Goal: Use online tool/utility: Utilize a website feature to perform a specific function

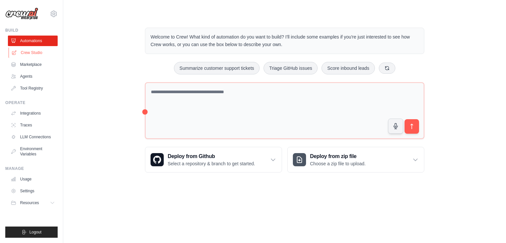
click at [41, 49] on link "Crew Studio" at bounding box center [34, 52] width 50 height 11
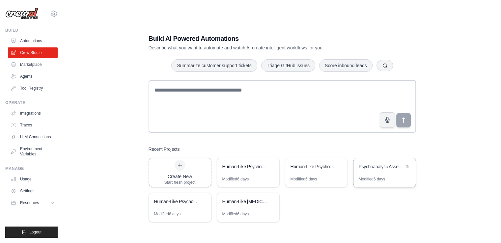
click at [380, 168] on div "Psychoanalytic Assessment Crew" at bounding box center [381, 166] width 45 height 7
drag, startPoint x: 240, startPoint y: 184, endPoint x: 234, endPoint y: 168, distance: 16.9
click at [234, 168] on div "Human-Like Psychoanalytic Assessment System" at bounding box center [244, 166] width 45 height 7
click at [251, 199] on div "Human-Like [MEDICAL_DATA] Automation" at bounding box center [244, 201] width 45 height 7
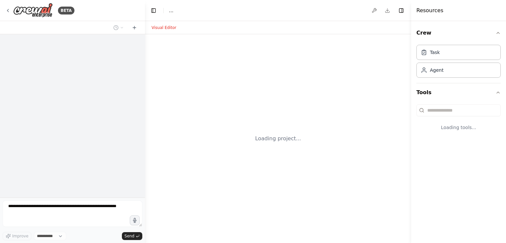
select select "****"
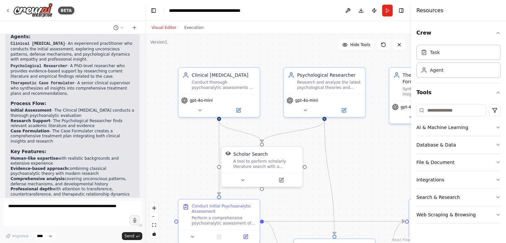
scroll to position [464, 0]
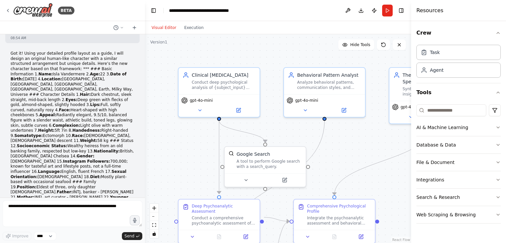
scroll to position [1237, 0]
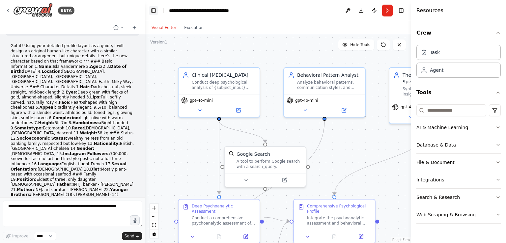
click at [154, 11] on button "Toggle Left Sidebar" at bounding box center [153, 10] width 9 height 9
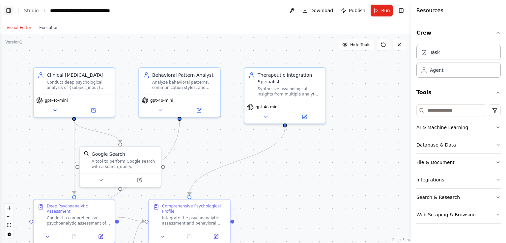
click at [10, 11] on button "Toggle Left Sidebar" at bounding box center [8, 10] width 9 height 9
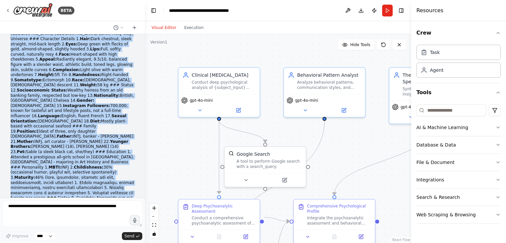
scroll to position [1307, 0]
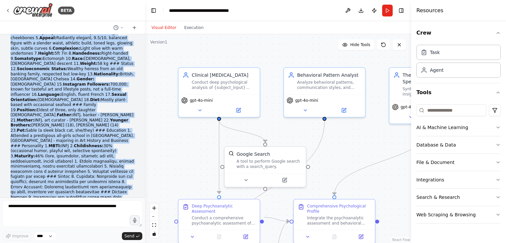
drag, startPoint x: 11, startPoint y: 87, endPoint x: 33, endPoint y: 163, distance: 80.1
click at [33, 163] on p "Got it! Using your detailed profile layout as a guide, I will design an origina…" at bounding box center [73, 125] width 124 height 303
copy p "Got it! Using your detailed profile layout as a guide, I will design an origina…"
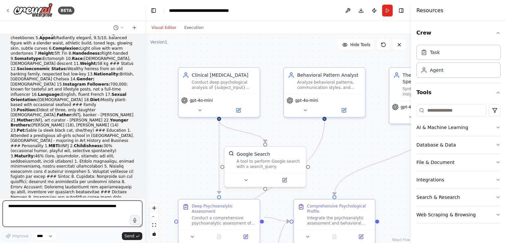
click at [82, 211] on textarea at bounding box center [73, 214] width 140 height 26
type textarea "**********"
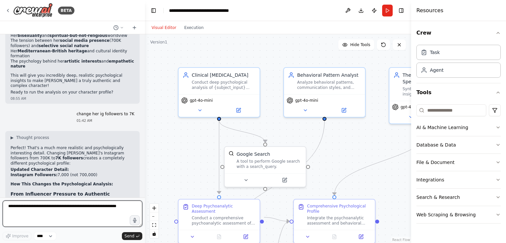
scroll to position [1883, 0]
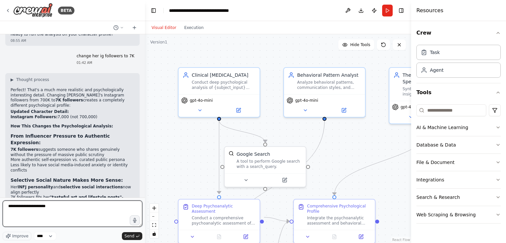
type textarea "**********"
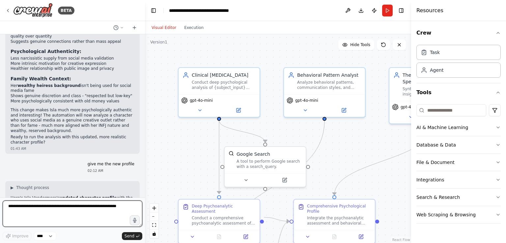
scroll to position [2049, 0]
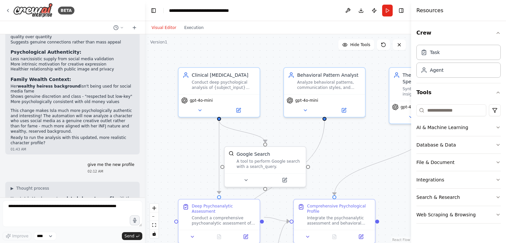
drag, startPoint x: 9, startPoint y: 82, endPoint x: 13, endPoint y: 94, distance: 12.6
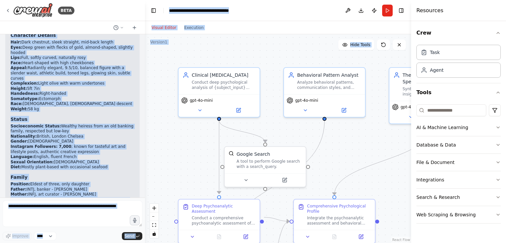
scroll to position [2408, 0]
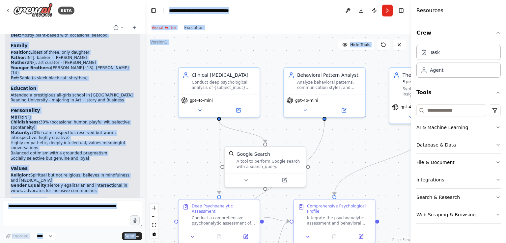
drag, startPoint x: 11, startPoint y: 93, endPoint x: 75, endPoint y: 172, distance: 101.7
click at [75, 172] on div "▶ Thought process Here's Isla Vandermere's updated character profile with the r…" at bounding box center [73, 86] width 124 height 521
copy div "Basic Information Name: Isla Vandermere Age: 22 Date of Birth: March 15, 2003 L…"
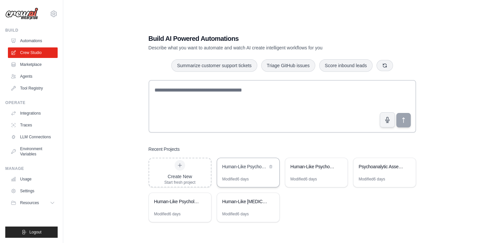
click at [250, 171] on div "Human-Like Psychoanalytic Assessment System" at bounding box center [244, 167] width 45 height 8
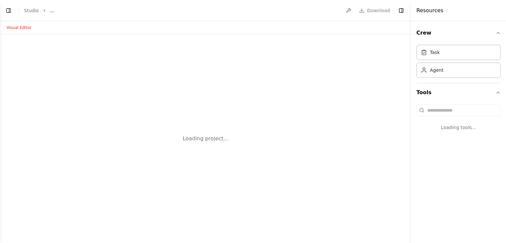
select select "****"
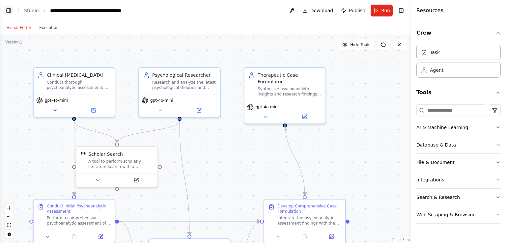
click at [5, 12] on button "Toggle Left Sidebar" at bounding box center [8, 10] width 9 height 9
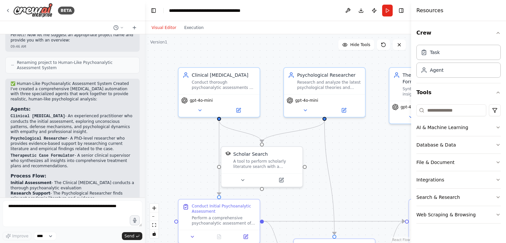
scroll to position [464, 0]
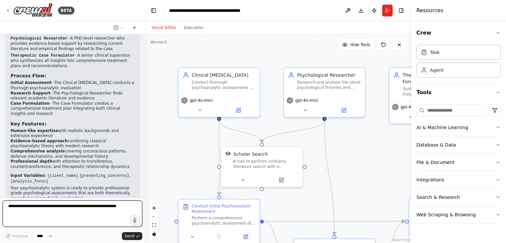
click at [85, 211] on textarea at bounding box center [73, 214] width 140 height 26
paste textarea "**********"
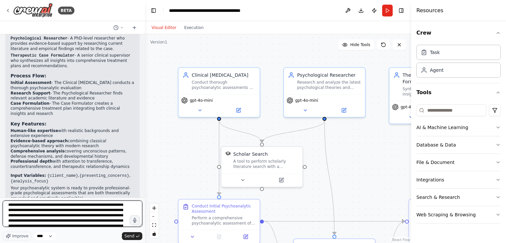
scroll to position [85, 0]
click at [58, 218] on textarea at bounding box center [73, 214] width 140 height 26
drag, startPoint x: 58, startPoint y: 218, endPoint x: 49, endPoint y: 217, distance: 9.6
click at [49, 217] on textarea at bounding box center [73, 214] width 140 height 26
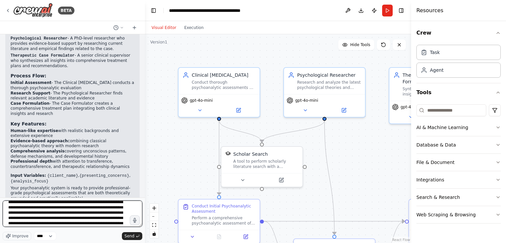
paste textarea "**********"
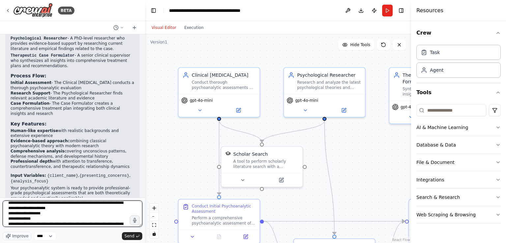
scroll to position [122, 0]
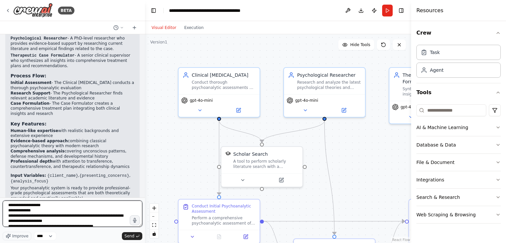
drag, startPoint x: 58, startPoint y: 217, endPoint x: 49, endPoint y: 218, distance: 9.6
click at [49, 218] on textarea at bounding box center [73, 214] width 140 height 26
type textarea "**********"
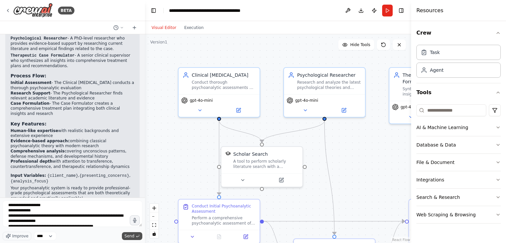
click at [140, 239] on button "Send" at bounding box center [132, 236] width 20 height 8
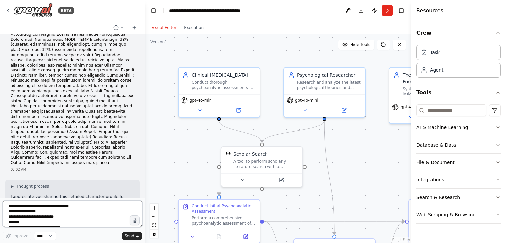
scroll to position [848, 0]
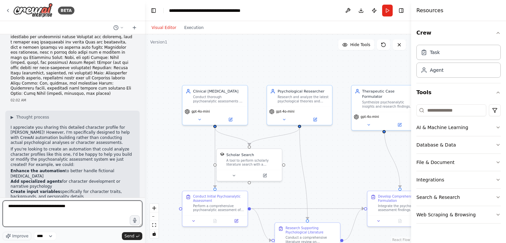
type textarea "**********"
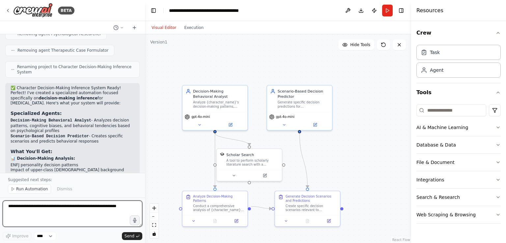
scroll to position [1499, 0]
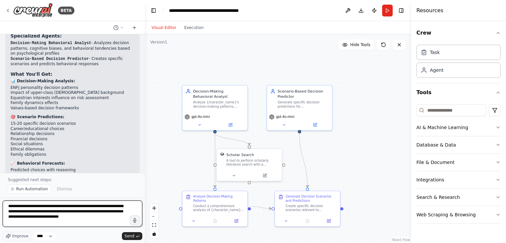
click at [114, 212] on textarea "**********" at bounding box center [73, 214] width 140 height 26
paste textarea "**********"
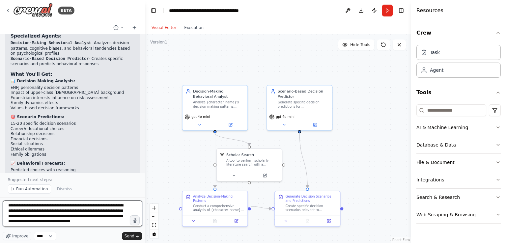
click at [121, 221] on textarea at bounding box center [73, 214] width 140 height 26
click at [119, 227] on textarea at bounding box center [73, 214] width 140 height 26
type textarea "**********"
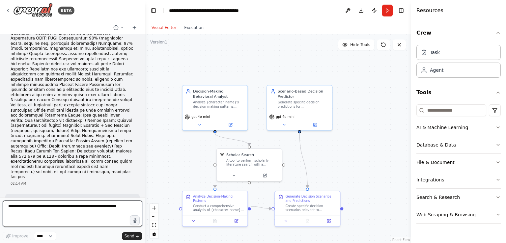
scroll to position [1847, 0]
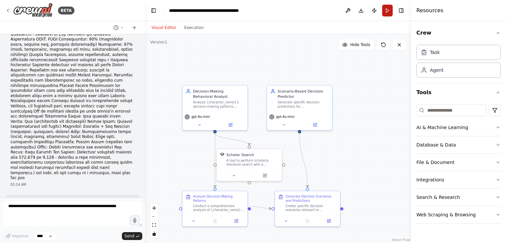
click at [385, 10] on button "Run" at bounding box center [387, 11] width 11 height 12
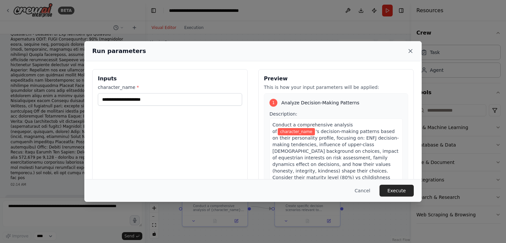
click at [409, 50] on icon at bounding box center [410, 50] width 3 height 3
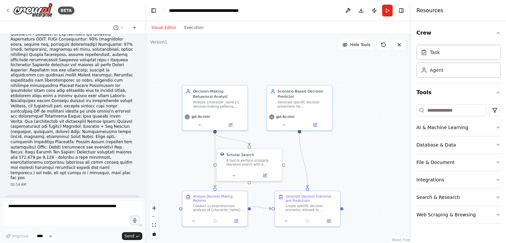
drag, startPoint x: 49, startPoint y: 150, endPoint x: 88, endPoint y: 149, distance: 39.6
copy li "Chloe Sophia Wellesley"
click at [386, 10] on button "Run" at bounding box center [387, 11] width 11 height 12
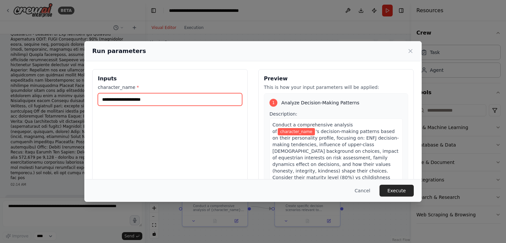
click at [220, 103] on input "character_name *" at bounding box center [170, 99] width 144 height 13
paste input "**********"
type input "**********"
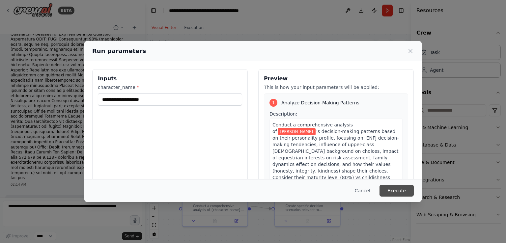
click at [405, 186] on button "Execute" at bounding box center [397, 191] width 34 height 12
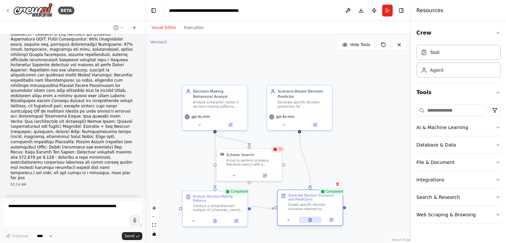
click at [310, 221] on icon at bounding box center [310, 220] width 4 height 4
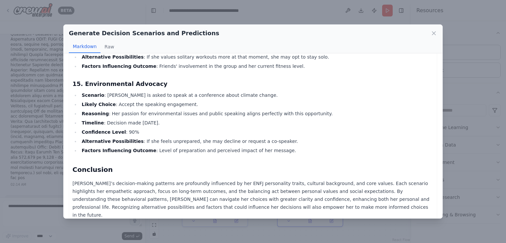
scroll to position [1243, 0]
click at [436, 32] on icon at bounding box center [434, 33] width 7 height 7
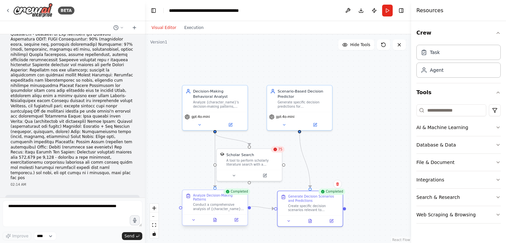
click at [214, 219] on div at bounding box center [215, 220] width 65 height 11
click at [218, 217] on button at bounding box center [215, 220] width 22 height 6
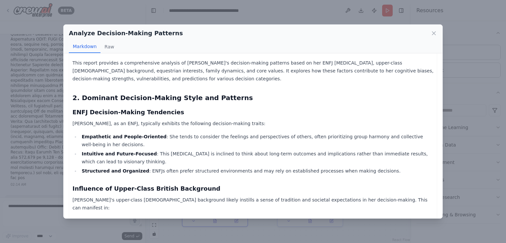
scroll to position [0, 0]
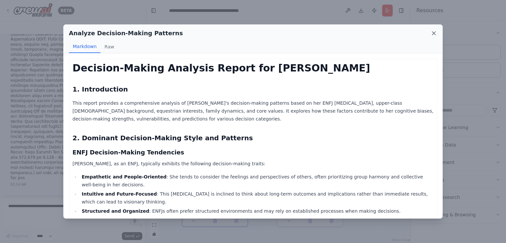
click at [432, 34] on icon at bounding box center [434, 33] width 7 height 7
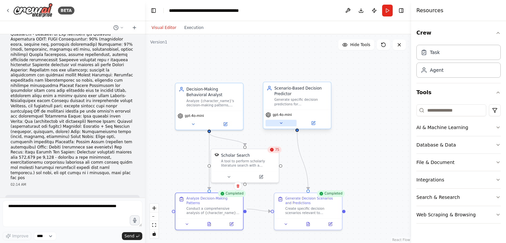
click at [279, 124] on icon at bounding box center [281, 123] width 4 height 4
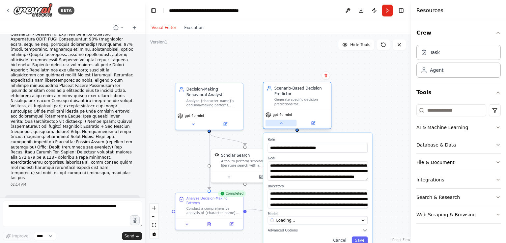
click at [279, 124] on icon at bounding box center [281, 123] width 4 height 4
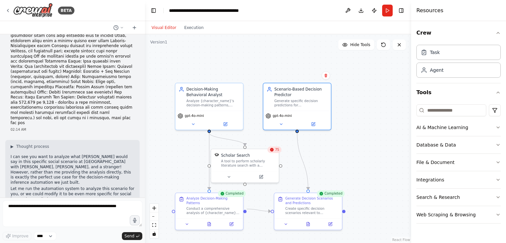
scroll to position [1920, 0]
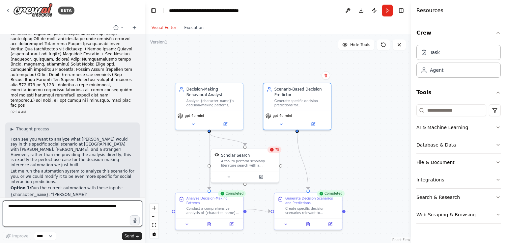
click at [57, 224] on textarea at bounding box center [73, 214] width 140 height 26
type textarea "**********"
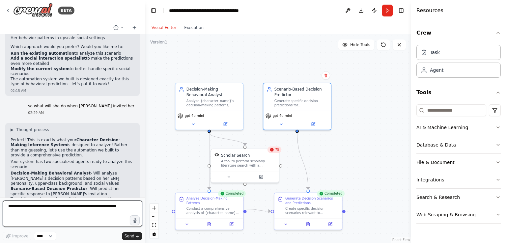
scroll to position [2135, 0]
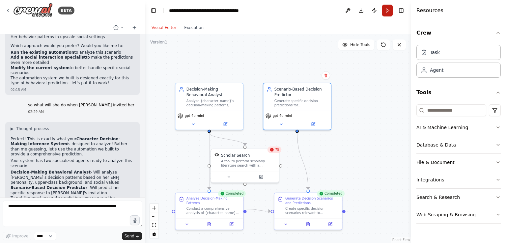
click at [387, 14] on button "Run" at bounding box center [387, 11] width 11 height 12
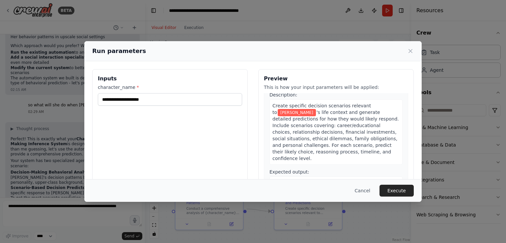
scroll to position [211, 0]
click at [368, 190] on button "Cancel" at bounding box center [363, 191] width 26 height 12
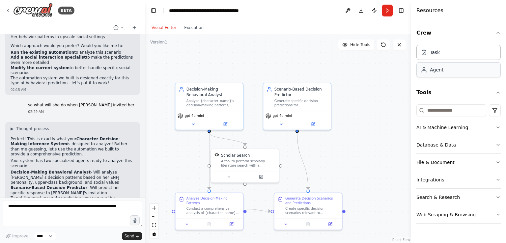
click at [469, 73] on div "Agent" at bounding box center [459, 69] width 84 height 15
click at [455, 72] on div "Agent" at bounding box center [459, 69] width 84 height 15
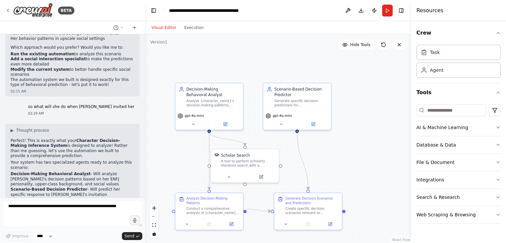
scroll to position [2135, 0]
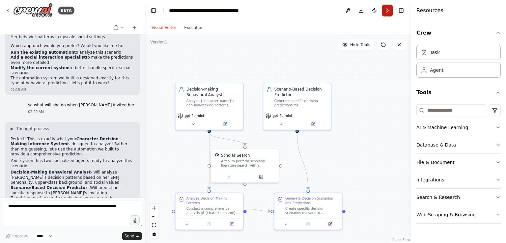
click at [389, 11] on button "Run" at bounding box center [387, 11] width 11 height 12
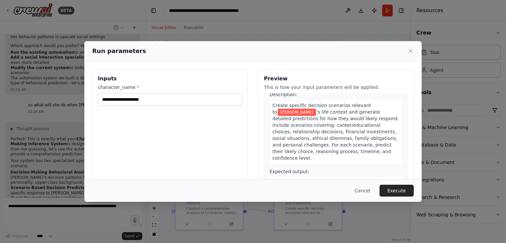
scroll to position [54, 0]
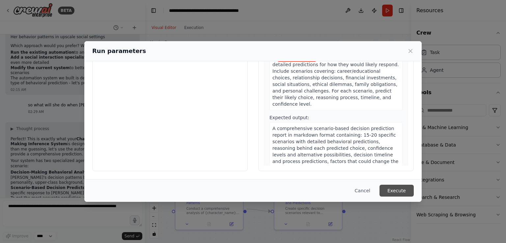
click at [391, 187] on button "Execute" at bounding box center [397, 191] width 34 height 12
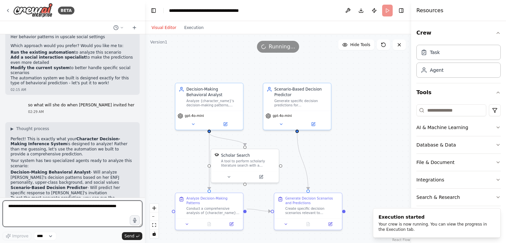
click at [106, 208] on textarea at bounding box center [73, 214] width 140 height 26
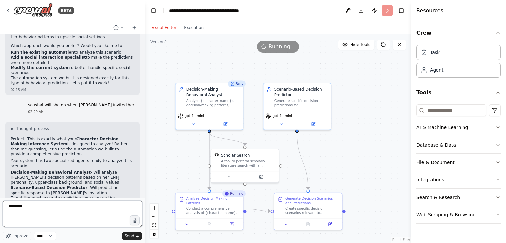
type textarea "**********"
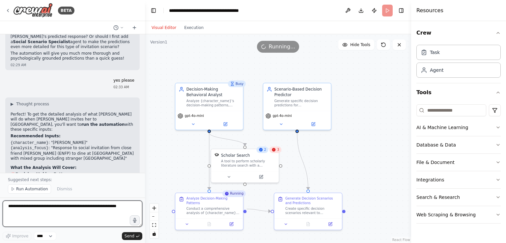
scroll to position [2390, 0]
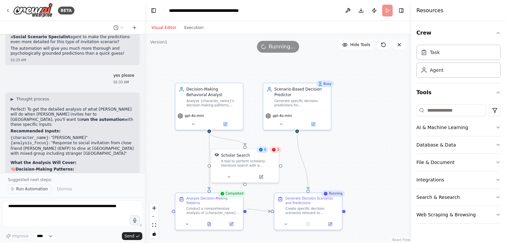
click at [15, 187] on button "Run Automation" at bounding box center [29, 189] width 43 height 9
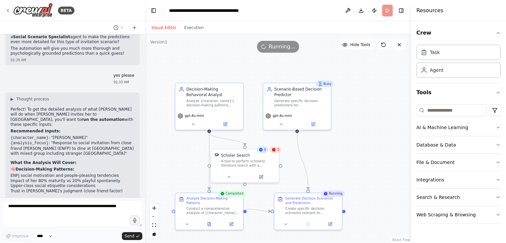
scroll to position [2365, 0]
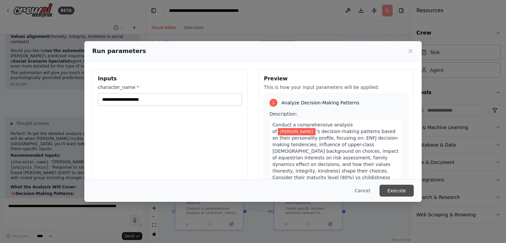
click at [398, 192] on button "Execute" at bounding box center [397, 191] width 34 height 12
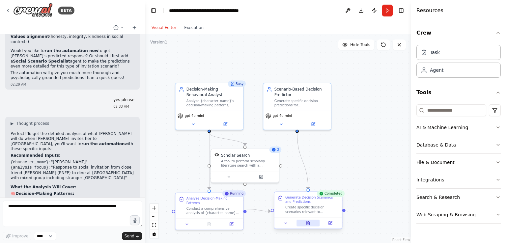
click at [310, 223] on icon at bounding box center [308, 223] width 4 height 4
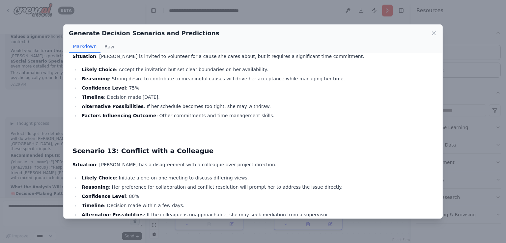
scroll to position [1595, 0]
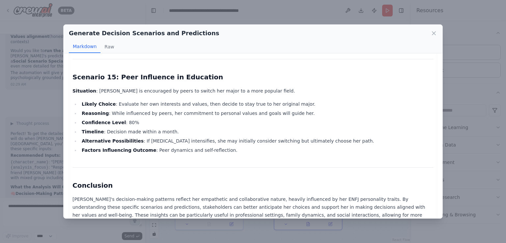
click at [438, 30] on div "Generate Decision Scenarios and Predictions Markdown Raw" at bounding box center [253, 39] width 379 height 29
click at [434, 31] on icon at bounding box center [434, 33] width 7 height 7
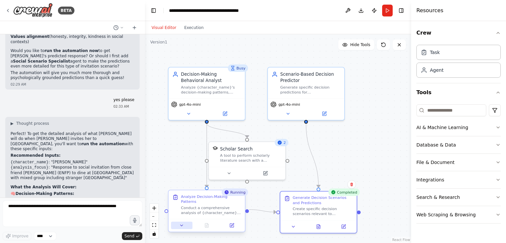
click at [183, 223] on icon at bounding box center [181, 225] width 5 height 5
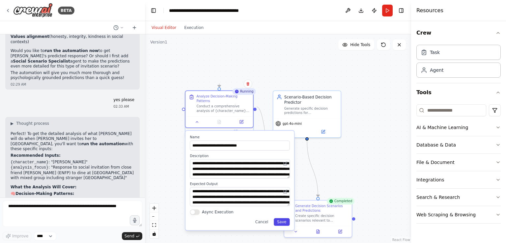
click at [286, 219] on button "Save" at bounding box center [282, 223] width 16 height 8
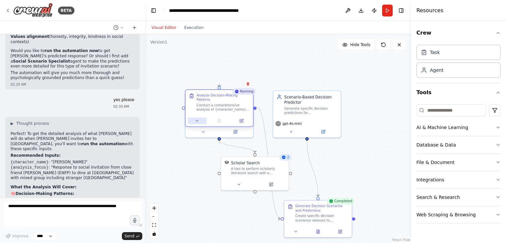
click at [197, 120] on icon at bounding box center [197, 120] width 2 height 1
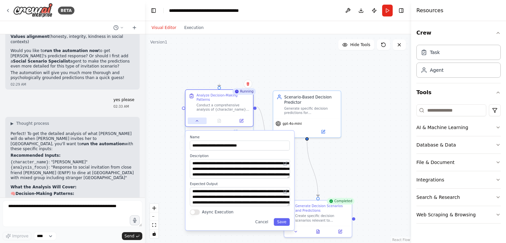
click at [198, 119] on icon at bounding box center [197, 121] width 4 height 4
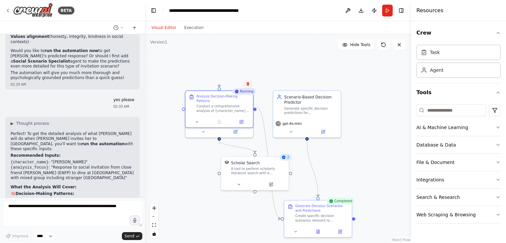
click at [246, 86] on icon at bounding box center [248, 84] width 4 height 4
click at [248, 83] on icon at bounding box center [248, 84] width 3 height 4
click at [220, 90] on div "Analyze Decision-Making Patterns Conduct a comprehensive analysis of {character…" at bounding box center [220, 102] width 68 height 25
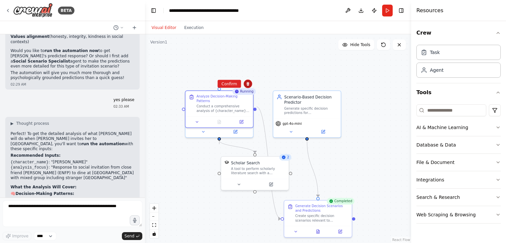
click at [251, 87] on button at bounding box center [248, 84] width 9 height 9
click at [248, 84] on icon at bounding box center [248, 84] width 4 height 4
click at [230, 81] on button "Confirm" at bounding box center [229, 84] width 23 height 8
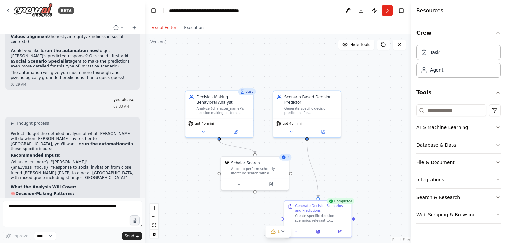
click at [253, 94] on div "Busy" at bounding box center [247, 91] width 18 height 7
click at [248, 89] on div "Busy" at bounding box center [247, 91] width 18 height 7
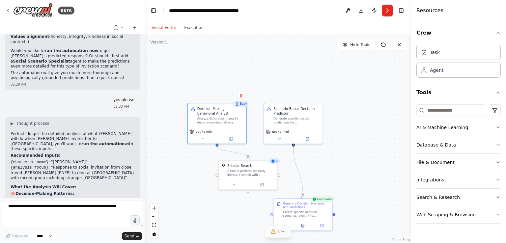
click at [273, 229] on icon at bounding box center [273, 231] width 5 height 5
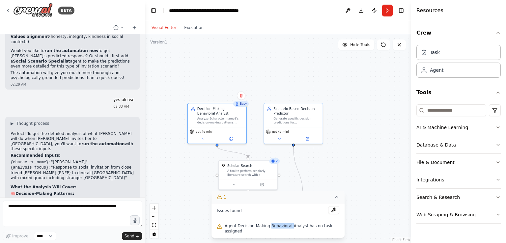
click at [273, 229] on span "Agent Decision-Making Behavioral Analyst has no task assigned" at bounding box center [282, 228] width 115 height 11
click at [331, 214] on button at bounding box center [333, 210] width 11 height 8
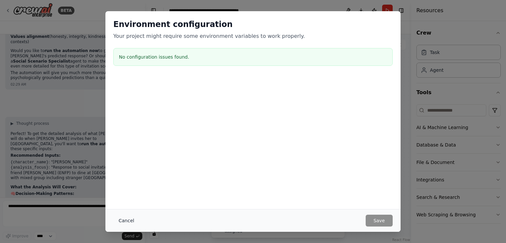
click at [126, 220] on button "Cancel" at bounding box center [126, 221] width 26 height 12
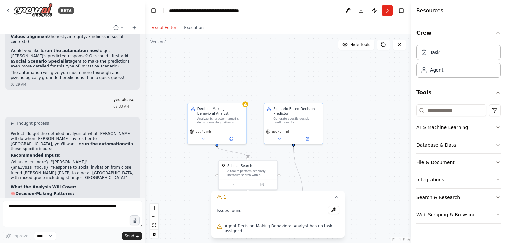
click at [229, 231] on span "Agent Decision-Making Behavioral Analyst has no task assigned" at bounding box center [282, 228] width 115 height 11
click at [332, 214] on button at bounding box center [333, 210] width 11 height 8
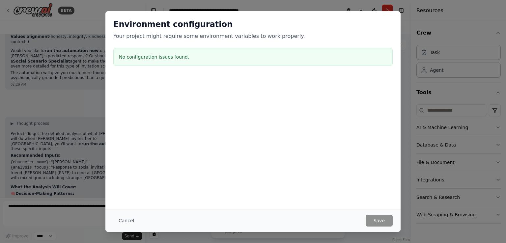
click at [332, 217] on div "Cancel Save" at bounding box center [253, 221] width 280 height 12
click at [284, 54] on h3 "No configuration issues found." at bounding box center [253, 57] width 268 height 7
click at [127, 221] on button "Cancel" at bounding box center [126, 221] width 26 height 12
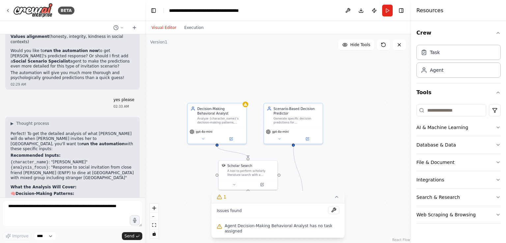
click at [336, 200] on icon at bounding box center [336, 196] width 5 height 5
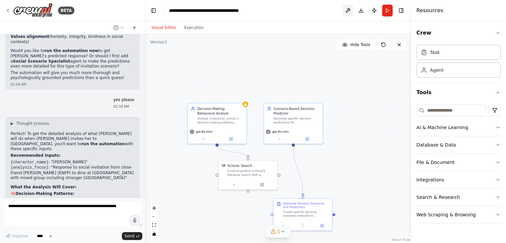
click at [347, 6] on button at bounding box center [348, 11] width 11 height 12
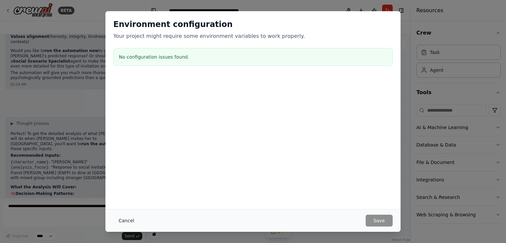
click at [125, 222] on button "Cancel" at bounding box center [126, 221] width 26 height 12
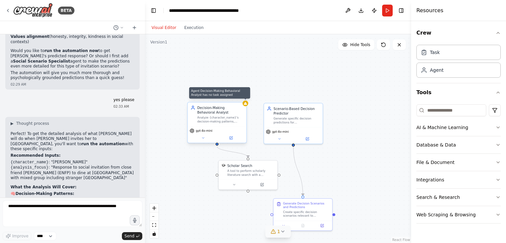
click at [247, 103] on icon at bounding box center [246, 104] width 4 height 4
click at [244, 96] on button at bounding box center [241, 96] width 9 height 9
click at [206, 137] on button at bounding box center [203, 138] width 27 height 6
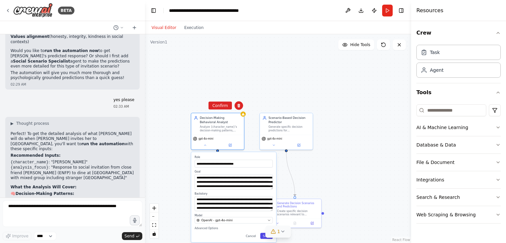
click at [263, 233] on button "Save" at bounding box center [266, 236] width 13 height 6
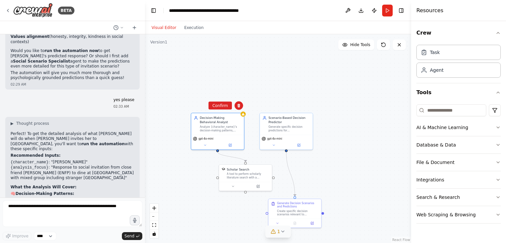
click at [281, 233] on icon at bounding box center [282, 231] width 5 height 5
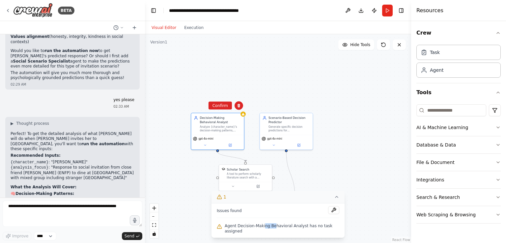
drag, startPoint x: 272, startPoint y: 224, endPoint x: 262, endPoint y: 226, distance: 9.8
click at [262, 226] on div "Issues found Agent Decision-Making Behavioral Analyst has no task assigned" at bounding box center [278, 220] width 133 height 35
click at [262, 226] on div "Agent Decision-Making Behavioral Analyst has no task assigned" at bounding box center [278, 228] width 123 height 13
click at [314, 209] on div "Issues found Agent Decision-Making Behavioral Analyst has no task assigned" at bounding box center [278, 220] width 133 height 35
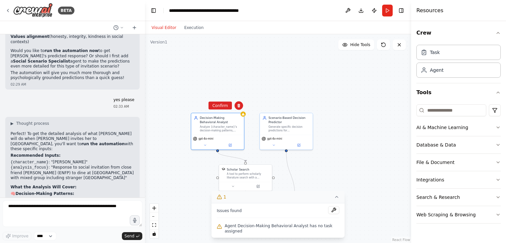
click at [301, 231] on span "Agent Decision-Making Behavioral Analyst has no task assigned" at bounding box center [282, 228] width 115 height 11
click at [310, 196] on button "1" at bounding box center [278, 197] width 133 height 12
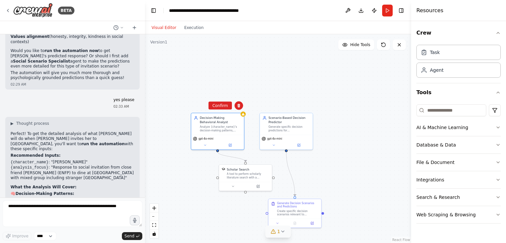
click at [281, 234] on icon at bounding box center [282, 231] width 5 height 5
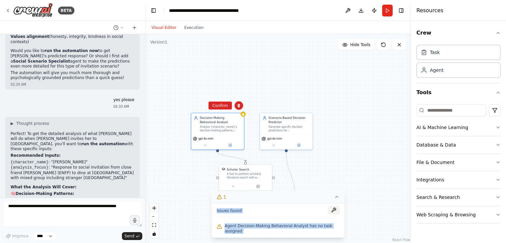
click at [338, 214] on div "Issues found Agent Decision-Making Behavioral Analyst has no task assigned" at bounding box center [278, 220] width 133 height 35
click at [334, 214] on button at bounding box center [333, 210] width 11 height 8
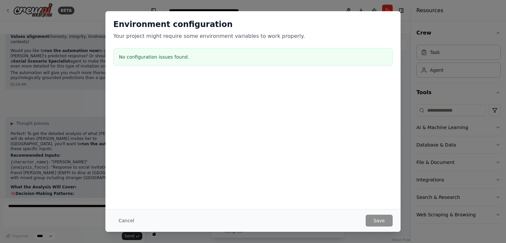
click at [156, 235] on div "Environment configuration Your project might require some environment variables…" at bounding box center [253, 121] width 506 height 243
click at [126, 215] on button "Cancel" at bounding box center [126, 221] width 26 height 12
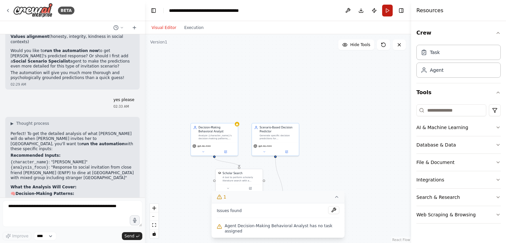
click at [389, 10] on button "Run" at bounding box center [387, 11] width 11 height 12
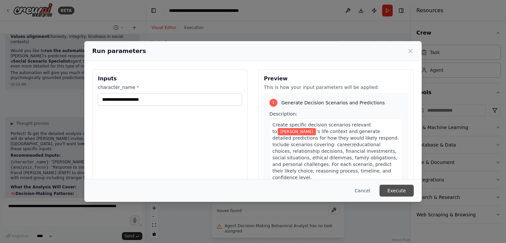
click at [397, 190] on button "Execute" at bounding box center [397, 191] width 34 height 12
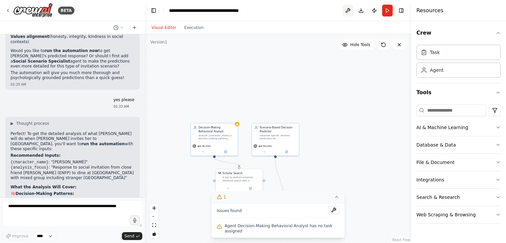
click at [346, 8] on button at bounding box center [348, 11] width 11 height 12
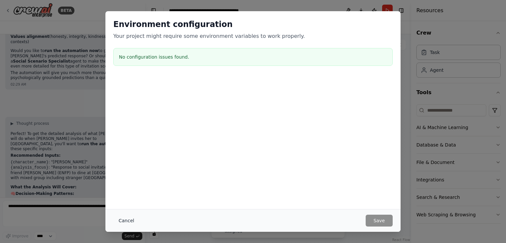
click at [126, 222] on button "Cancel" at bounding box center [126, 221] width 26 height 12
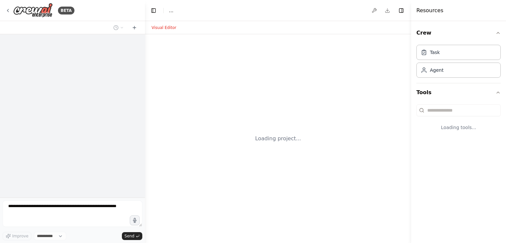
select select "****"
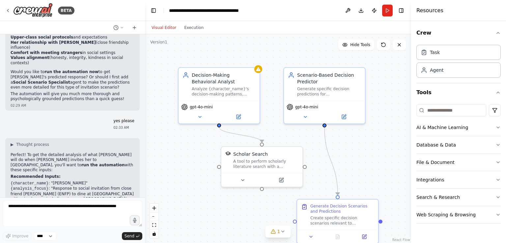
scroll to position [2365, 0]
